Goal: Use online tool/utility: Use online tool/utility

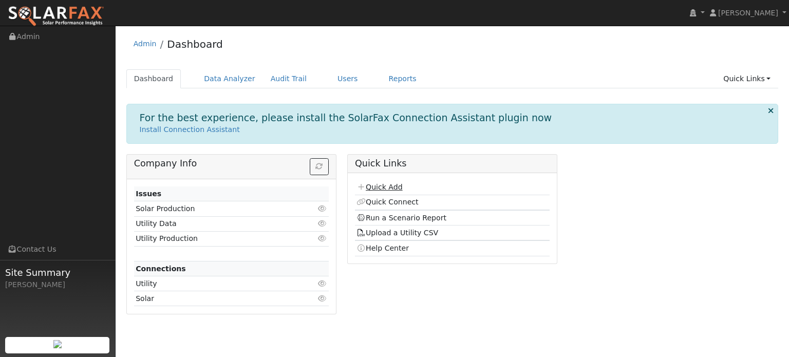
click at [376, 186] on link "Quick Add" at bounding box center [379, 187] width 46 height 8
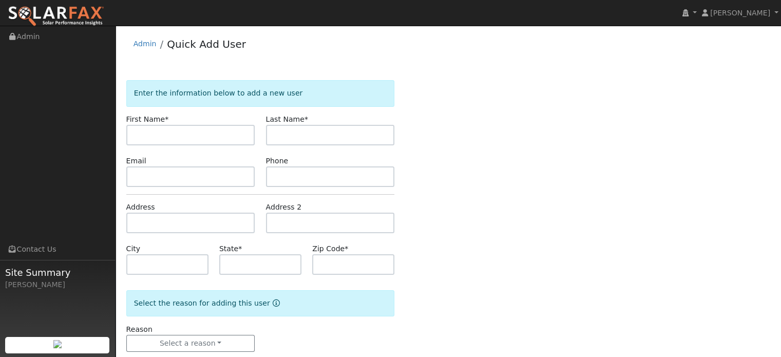
click at [153, 136] on input "text" at bounding box center [190, 135] width 129 height 21
type input "Marc"
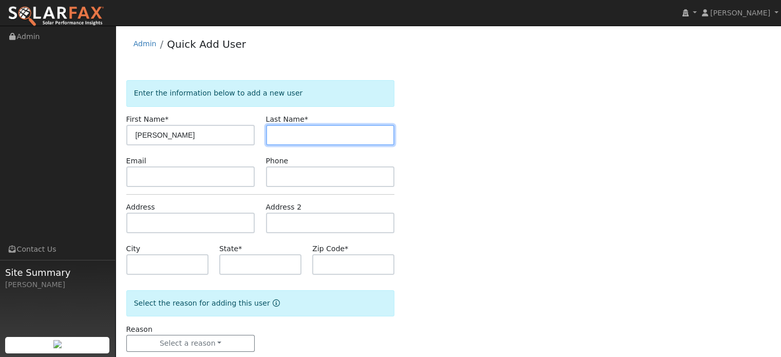
click at [280, 139] on input "text" at bounding box center [330, 135] width 129 height 21
type input "Rochman"
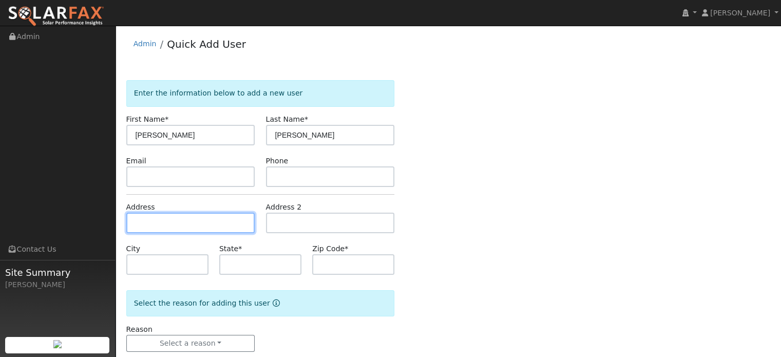
click at [174, 225] on input "text" at bounding box center [190, 223] width 129 height 21
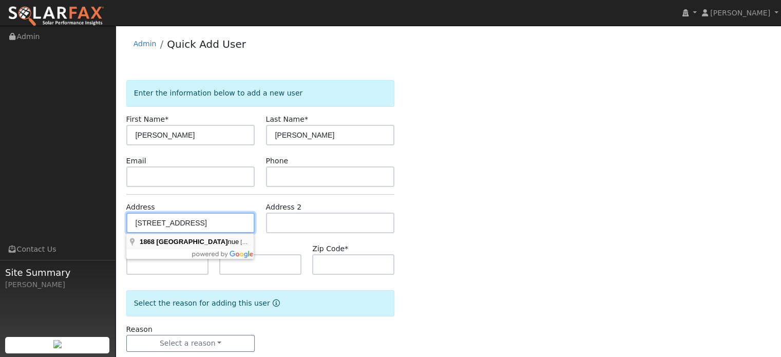
type input "[STREET_ADDRESS]"
type input "San Rafael"
type input "CA"
type input "94903"
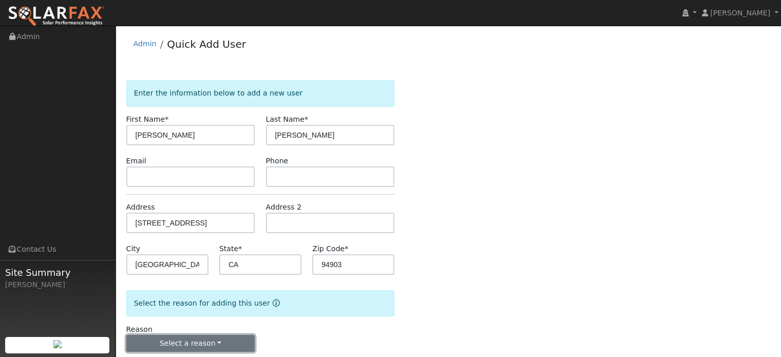
click at [197, 348] on button "Select a reason" at bounding box center [190, 343] width 129 height 17
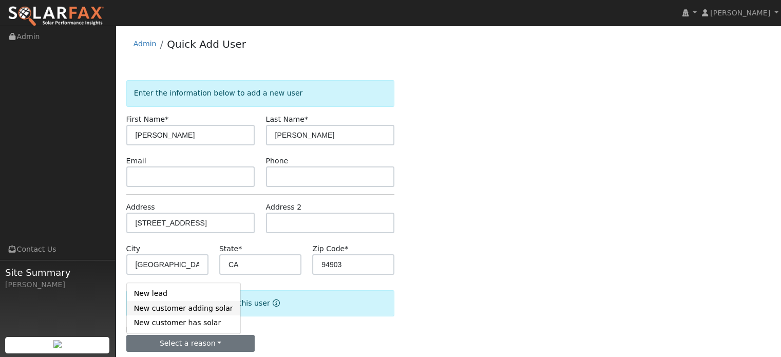
click at [192, 310] on link "New customer adding solar" at bounding box center [183, 308] width 113 height 14
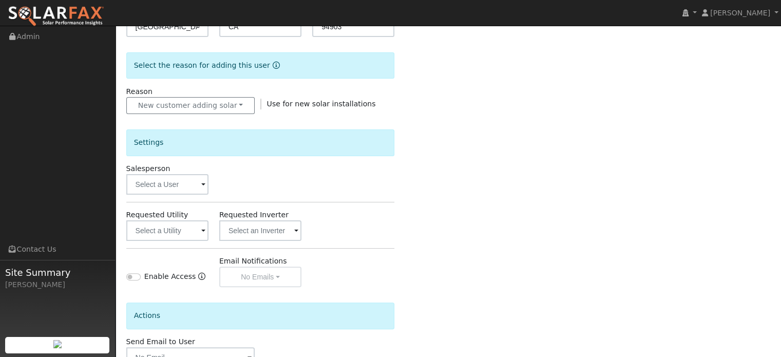
scroll to position [257, 0]
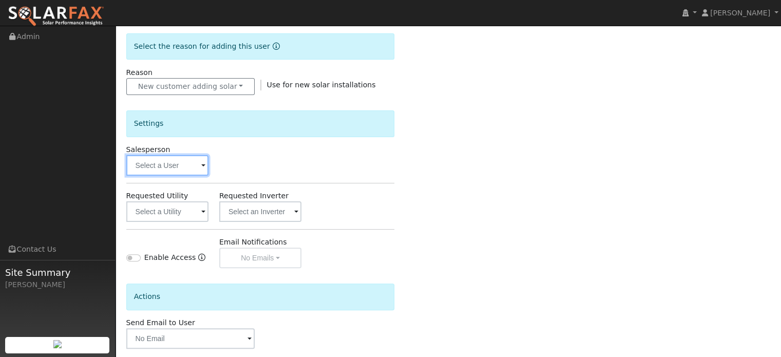
click at [161, 171] on input "text" at bounding box center [167, 165] width 82 height 21
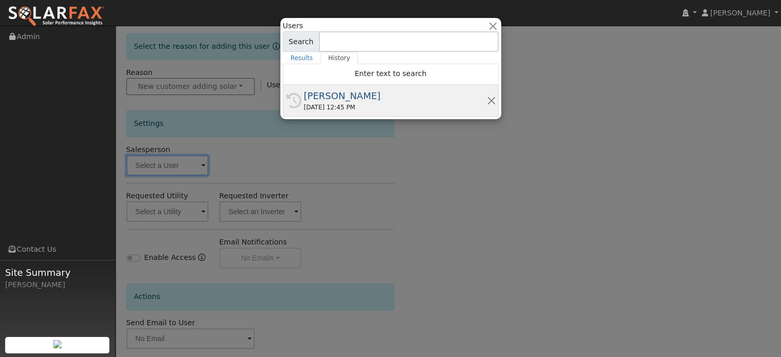
click at [345, 103] on div "08/21/2025 12:45 PM" at bounding box center [395, 107] width 183 height 9
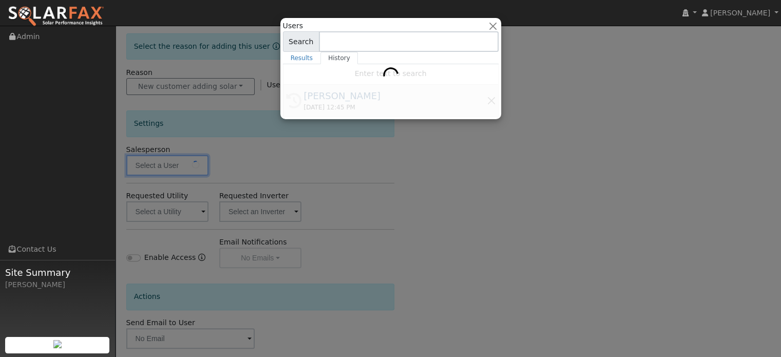
type input "[PERSON_NAME]"
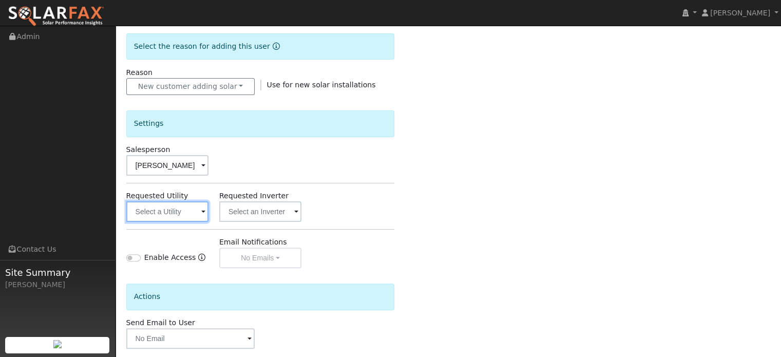
click at [193, 217] on input "text" at bounding box center [167, 211] width 82 height 21
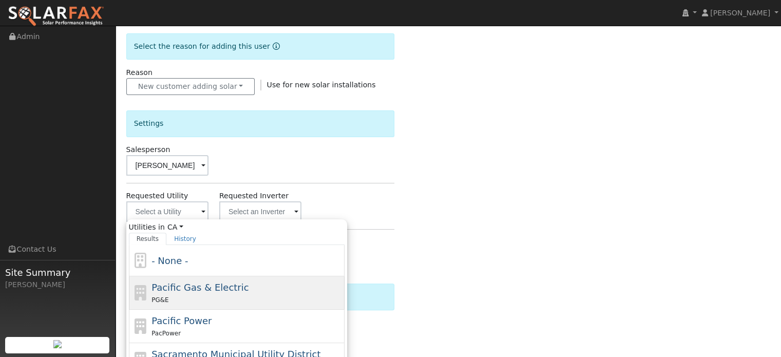
click at [185, 286] on span "Pacific Gas & Electric" at bounding box center [200, 287] width 97 height 11
type input "Pacific Gas & Electric"
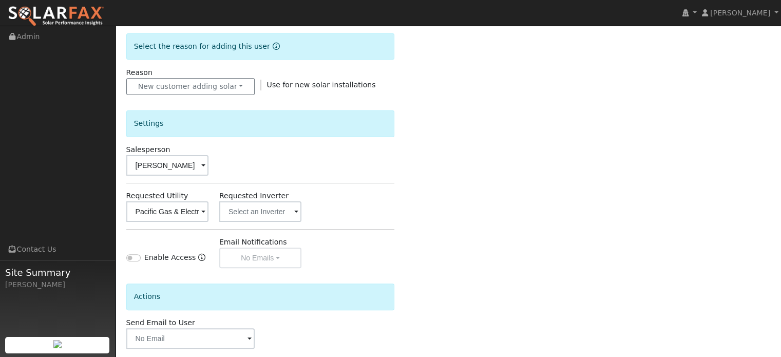
scroll to position [306, 0]
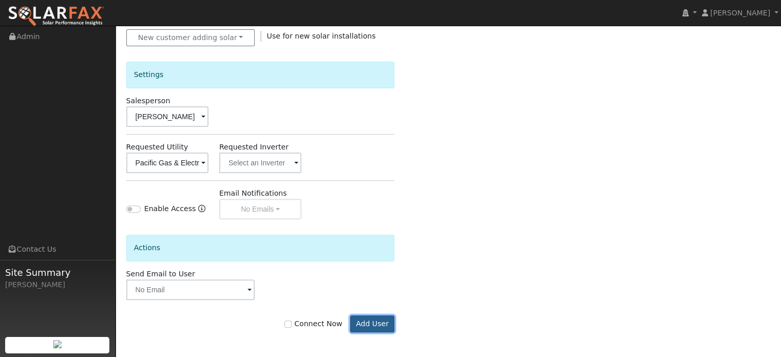
click at [377, 322] on button "Add User" at bounding box center [372, 323] width 45 height 17
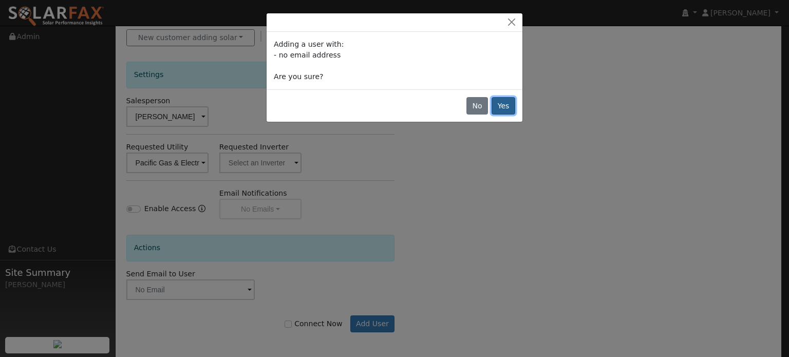
click at [503, 104] on button "Yes" at bounding box center [503, 105] width 24 height 17
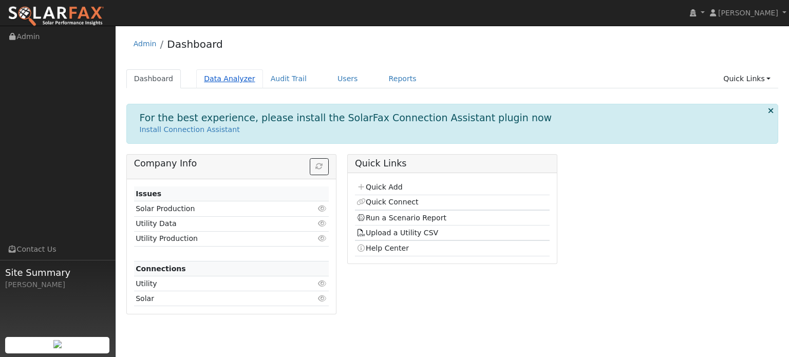
click at [225, 81] on link "Data Analyzer" at bounding box center [229, 78] width 67 height 19
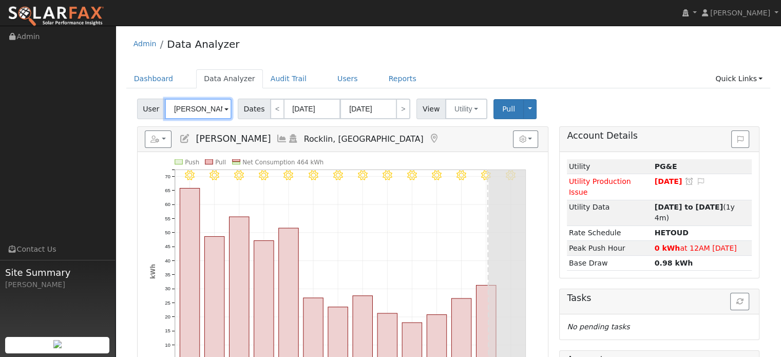
type input "J"
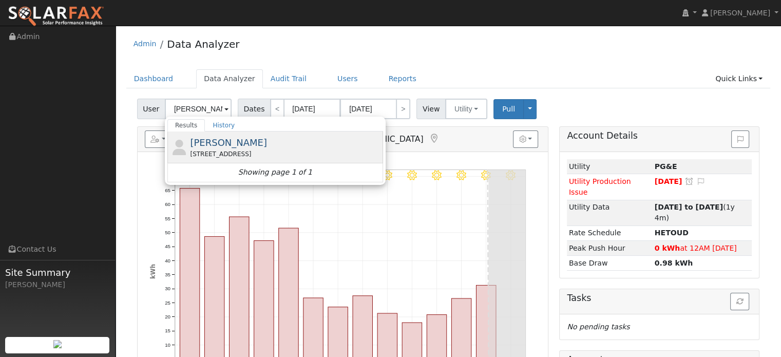
click at [211, 144] on span "Marc Rochman" at bounding box center [228, 142] width 77 height 11
type input "[PERSON_NAME]"
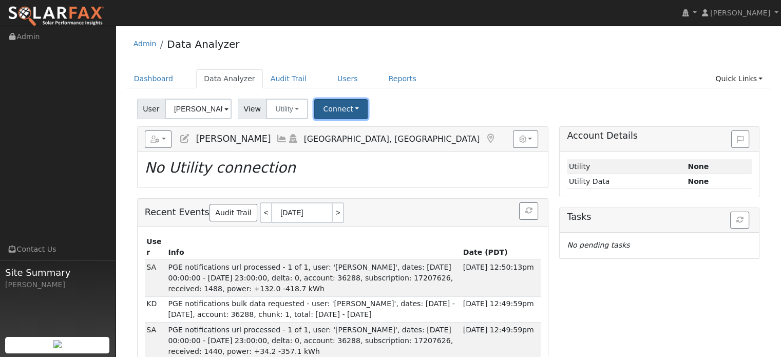
click at [336, 112] on button "Connect" at bounding box center [340, 109] width 53 height 20
click at [330, 126] on link "Select a Provider" at bounding box center [355, 131] width 80 height 14
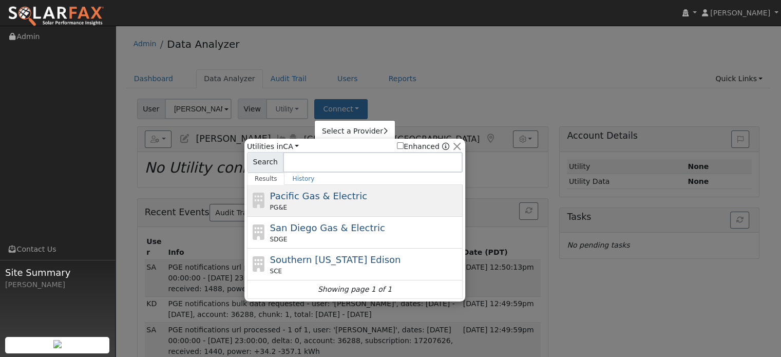
click at [323, 197] on span "Pacific Gas & Electric" at bounding box center [318, 196] width 97 height 11
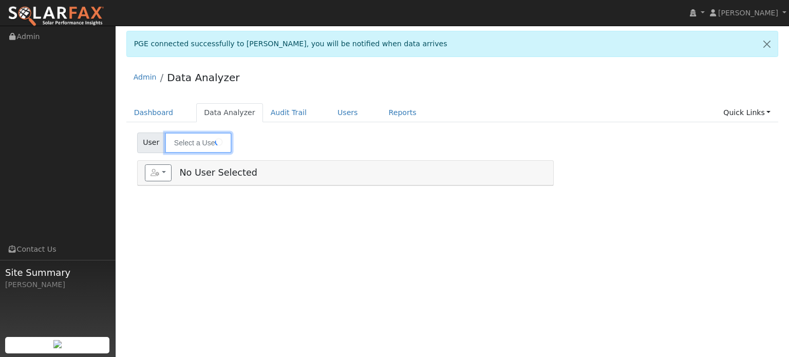
type input "[PERSON_NAME]"
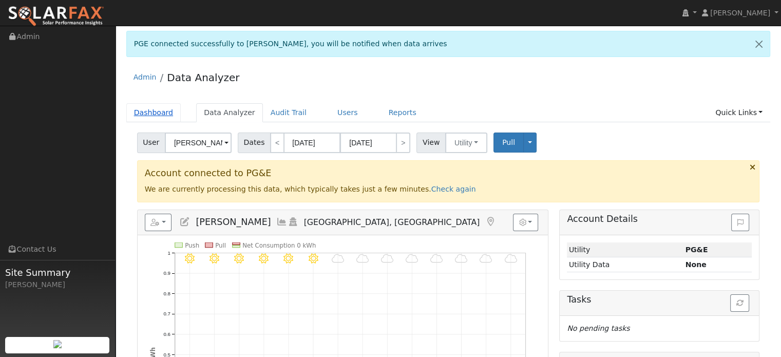
click at [152, 114] on link "Dashboard" at bounding box center [153, 112] width 55 height 19
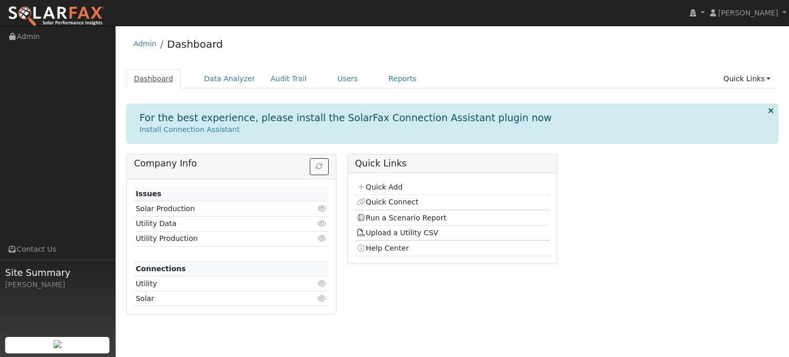
click at [156, 78] on link "Dashboard" at bounding box center [153, 78] width 55 height 19
click at [219, 81] on link "Data Analyzer" at bounding box center [229, 78] width 67 height 19
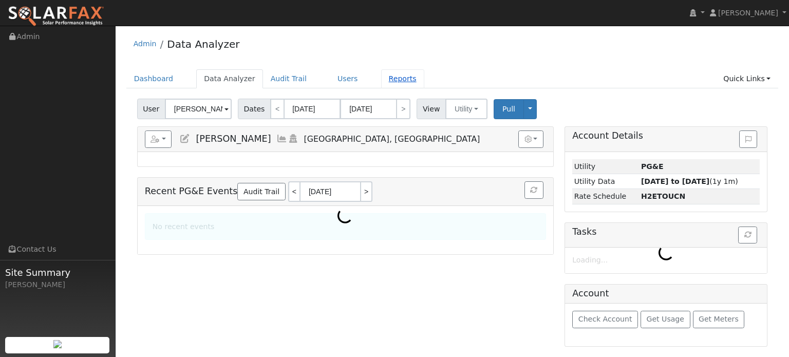
click at [385, 80] on link "Reports" at bounding box center [402, 78] width 43 height 19
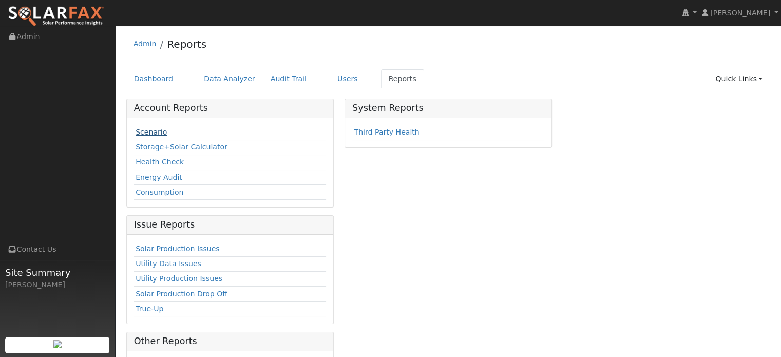
click at [156, 131] on link "Scenario" at bounding box center [151, 132] width 31 height 8
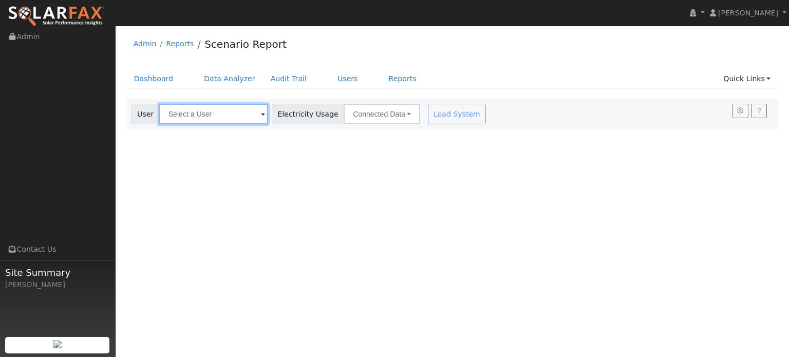
click at [244, 111] on input "text" at bounding box center [213, 114] width 109 height 21
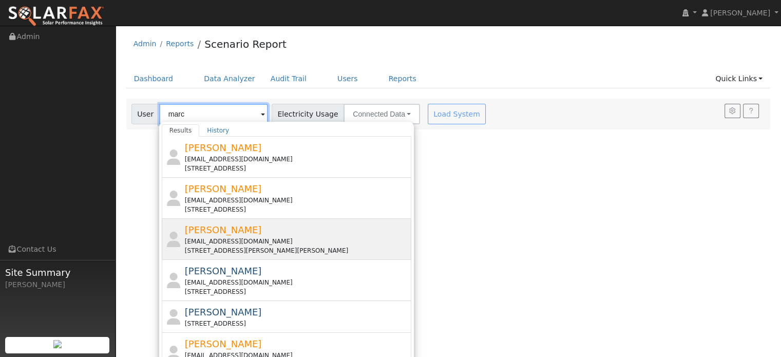
scroll to position [47, 0]
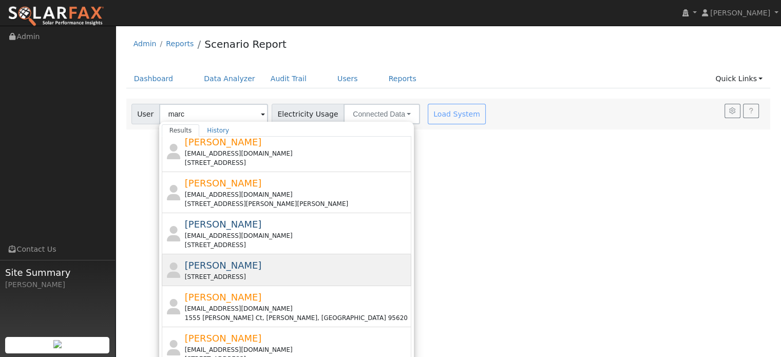
click at [238, 264] on span "[PERSON_NAME]" at bounding box center [223, 265] width 77 height 11
type input "[PERSON_NAME]"
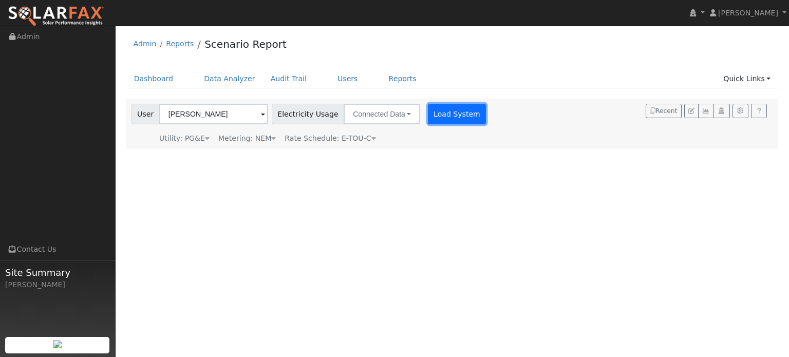
click at [445, 113] on button "Load System" at bounding box center [457, 114] width 59 height 21
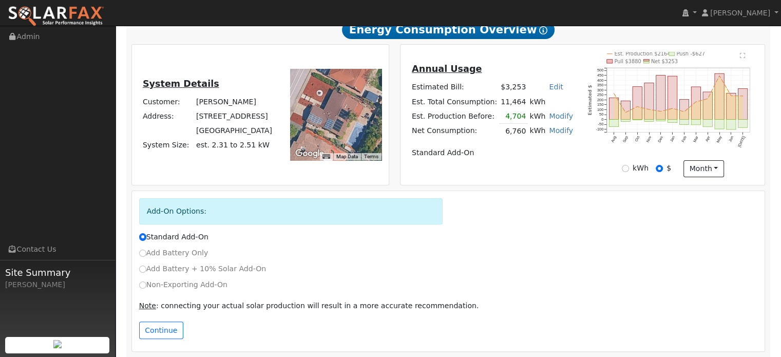
scroll to position [194, 0]
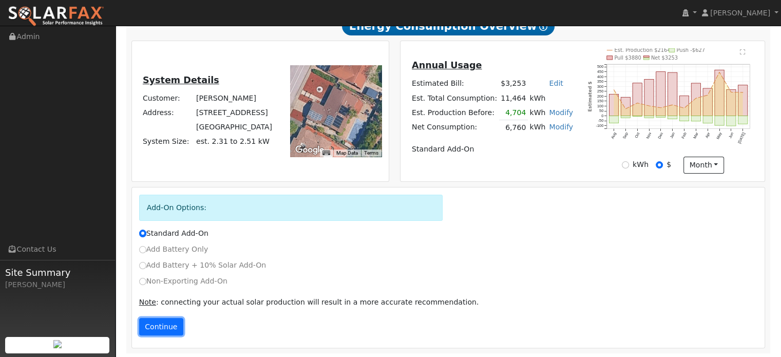
click at [154, 329] on button "Continue" at bounding box center [161, 326] width 44 height 17
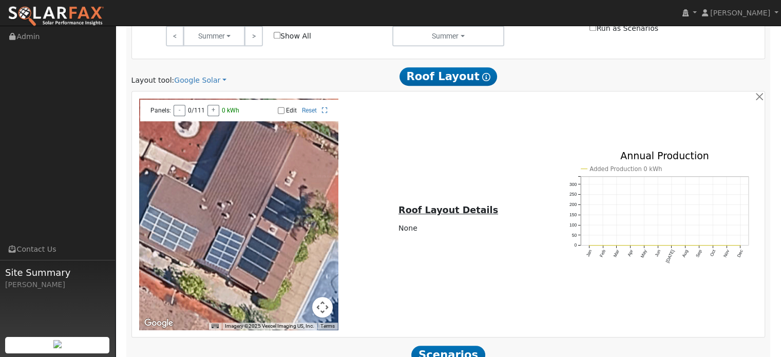
scroll to position [674, 0]
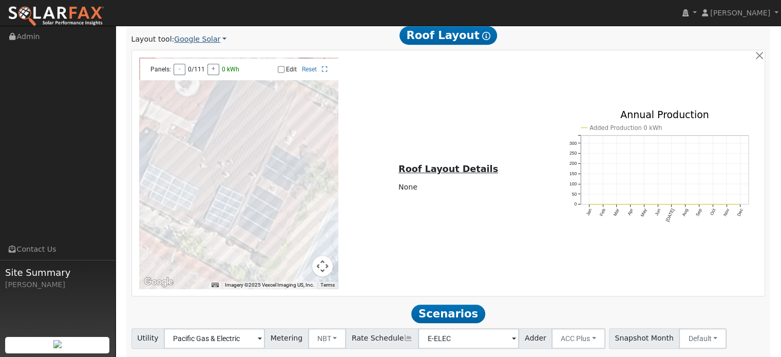
click at [207, 44] on link "Google Solar" at bounding box center [200, 39] width 52 height 11
click at [193, 86] on link "Aurora" at bounding box center [207, 86] width 71 height 14
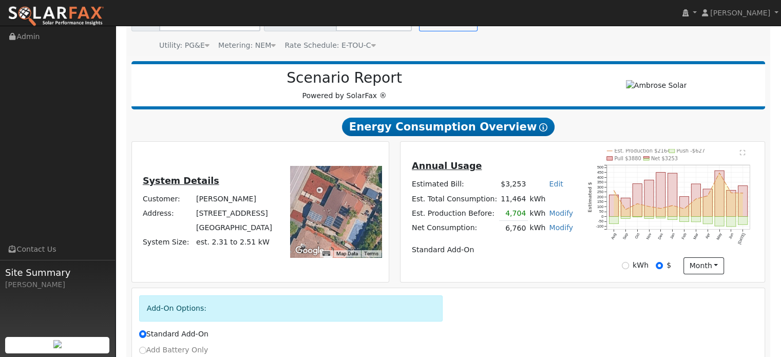
scroll to position [0, 0]
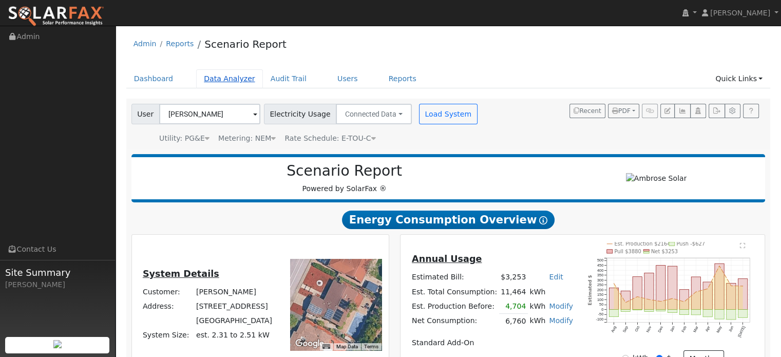
click at [212, 82] on link "Data Analyzer" at bounding box center [229, 78] width 67 height 19
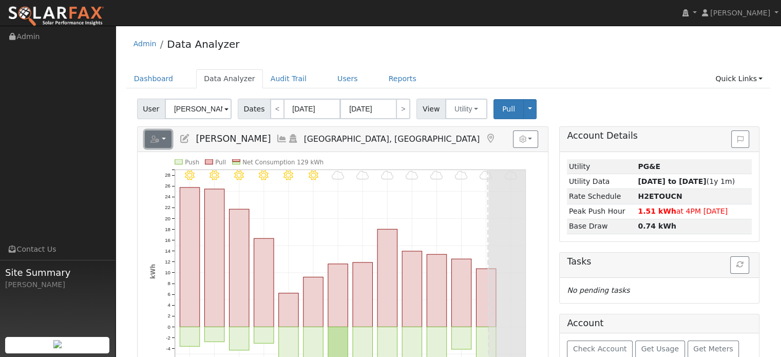
click at [168, 139] on button "button" at bounding box center [158, 138] width 27 height 17
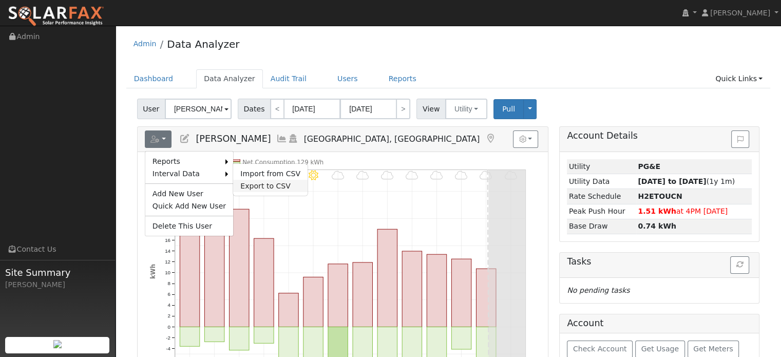
click at [251, 186] on link "Export to CSV" at bounding box center [270, 186] width 74 height 12
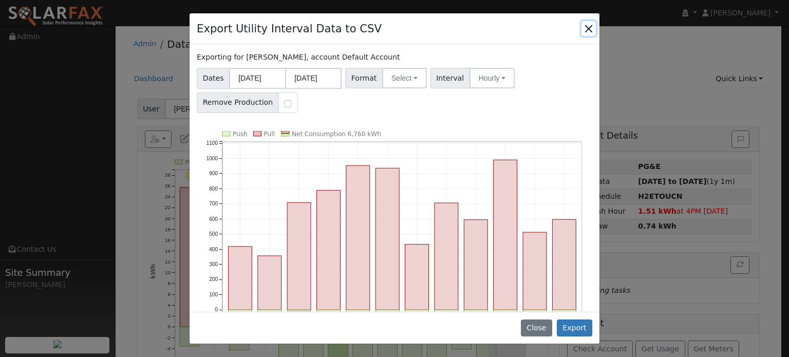
click at [588, 27] on button "Close" at bounding box center [588, 28] width 14 height 14
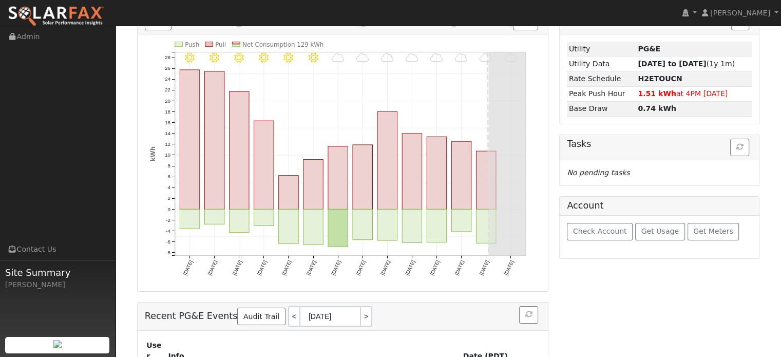
scroll to position [103, 0]
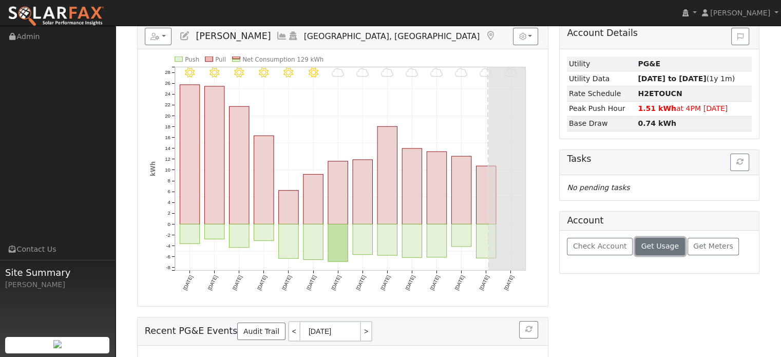
click at [647, 242] on span "Get Usage" at bounding box center [659, 246] width 37 height 8
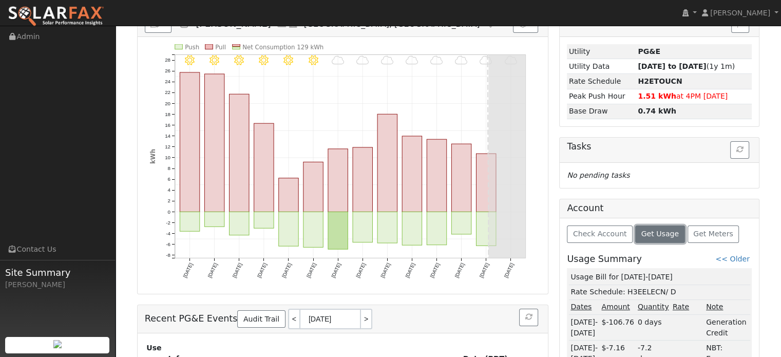
scroll to position [154, 0]
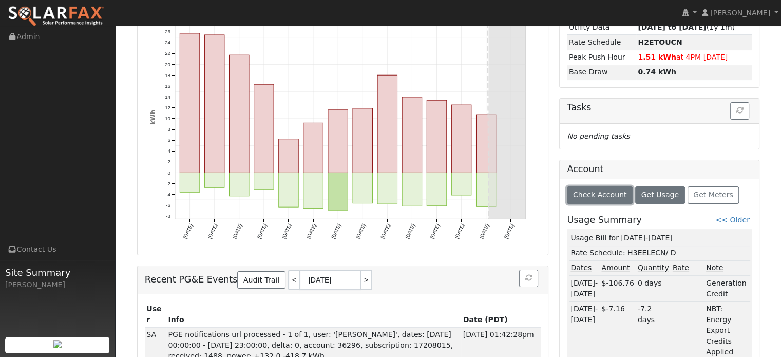
click at [609, 191] on span "Check Account" at bounding box center [600, 195] width 54 height 8
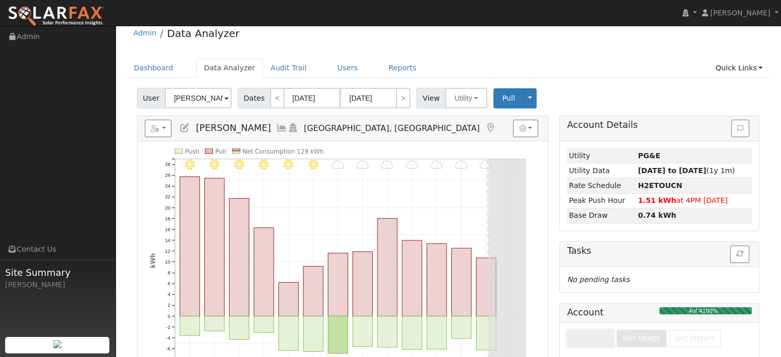
scroll to position [0, 0]
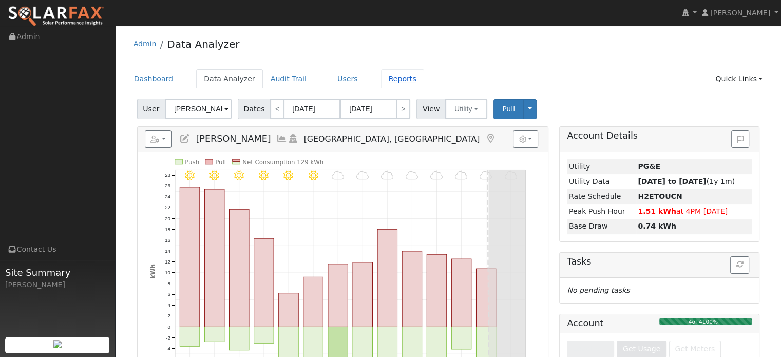
click at [385, 82] on link "Reports" at bounding box center [402, 78] width 43 height 19
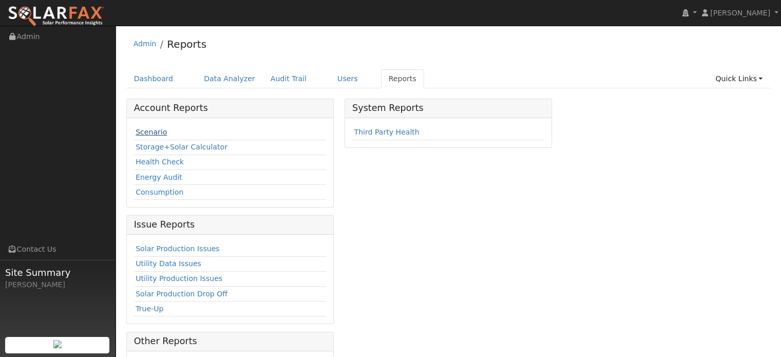
click at [150, 133] on link "Scenario" at bounding box center [151, 132] width 31 height 8
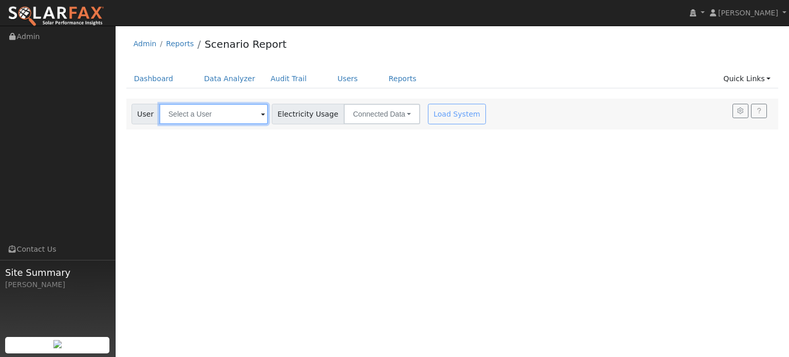
click at [197, 109] on input "text" at bounding box center [213, 114] width 109 height 21
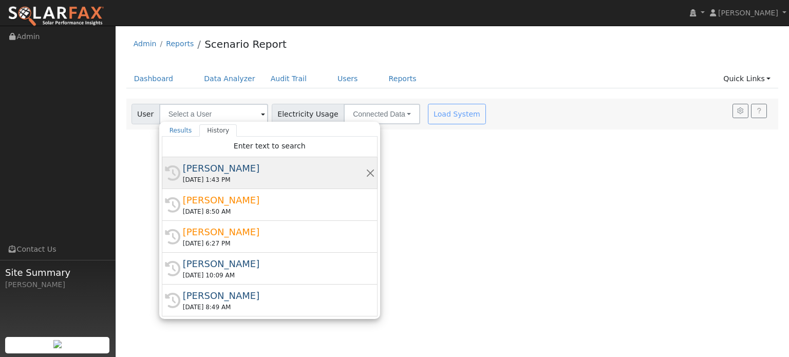
click at [198, 168] on div "[PERSON_NAME]" at bounding box center [274, 168] width 183 height 14
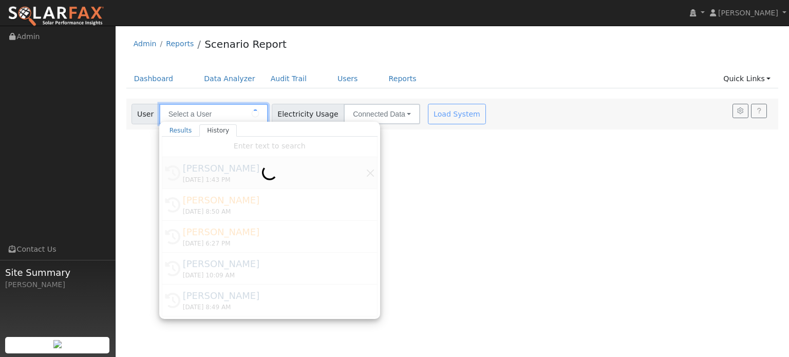
type input "[PERSON_NAME]"
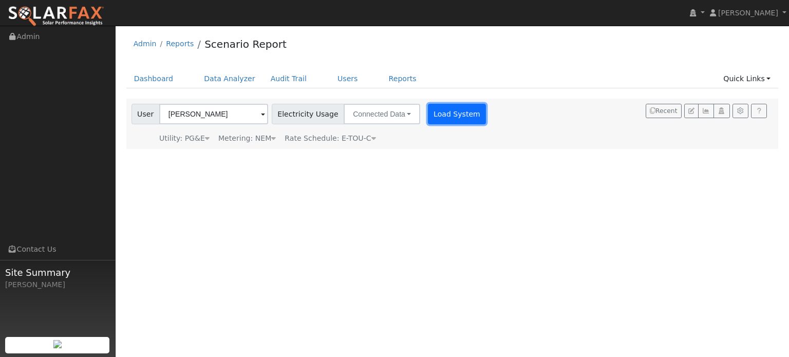
click at [442, 115] on button "Load System" at bounding box center [457, 114] width 59 height 21
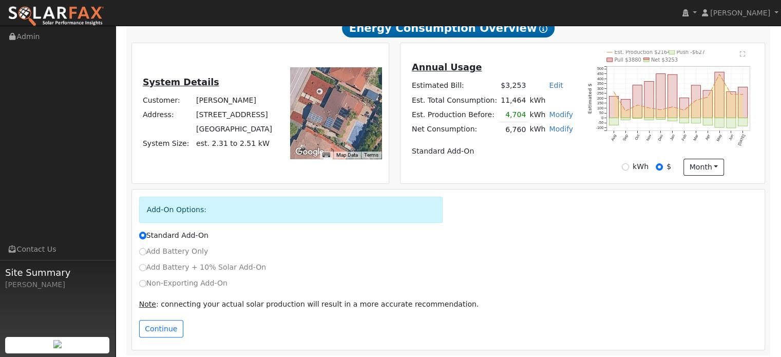
scroll to position [194, 0]
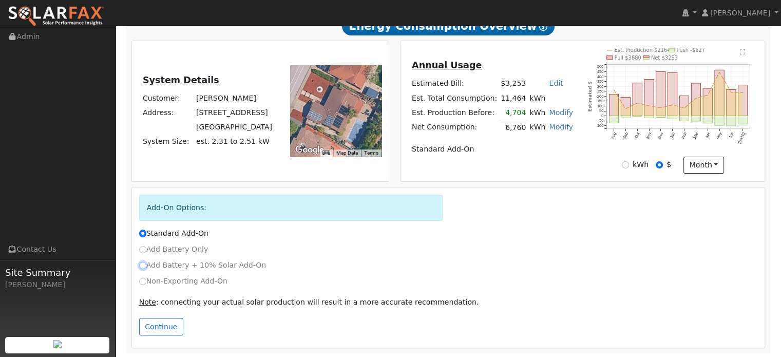
click at [140, 263] on input "Add Battery + 10% Solar Add-On" at bounding box center [142, 265] width 7 height 7
radio input "true"
click at [142, 232] on input "Standard Add-On" at bounding box center [142, 233] width 7 height 7
radio input "true"
radio input "false"
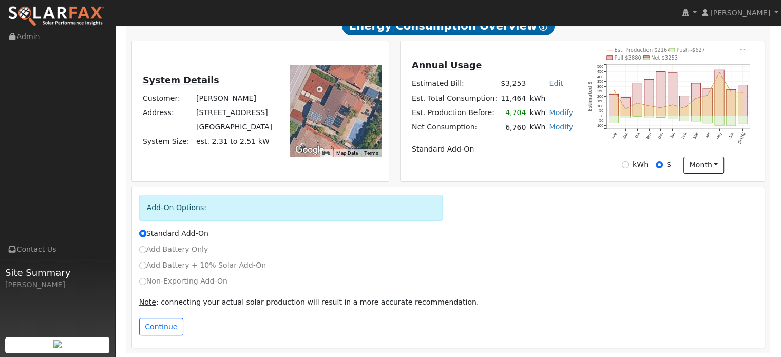
click at [363, 166] on div "To navigate the map with touch gestures double-tap and hold your finger on the …" at bounding box center [333, 110] width 105 height 125
click at [627, 165] on input "kWh" at bounding box center [625, 164] width 7 height 7
radio input "true"
radio input "false"
click at [711, 166] on button "month" at bounding box center [704, 165] width 41 height 17
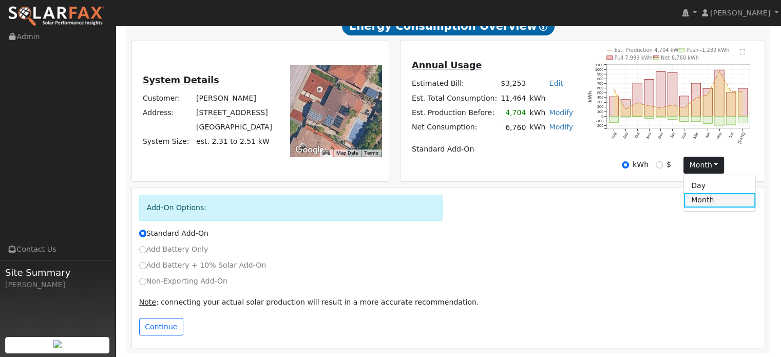
click at [707, 197] on link "Month" at bounding box center [719, 200] width 71 height 14
